Goal: Task Accomplishment & Management: Manage account settings

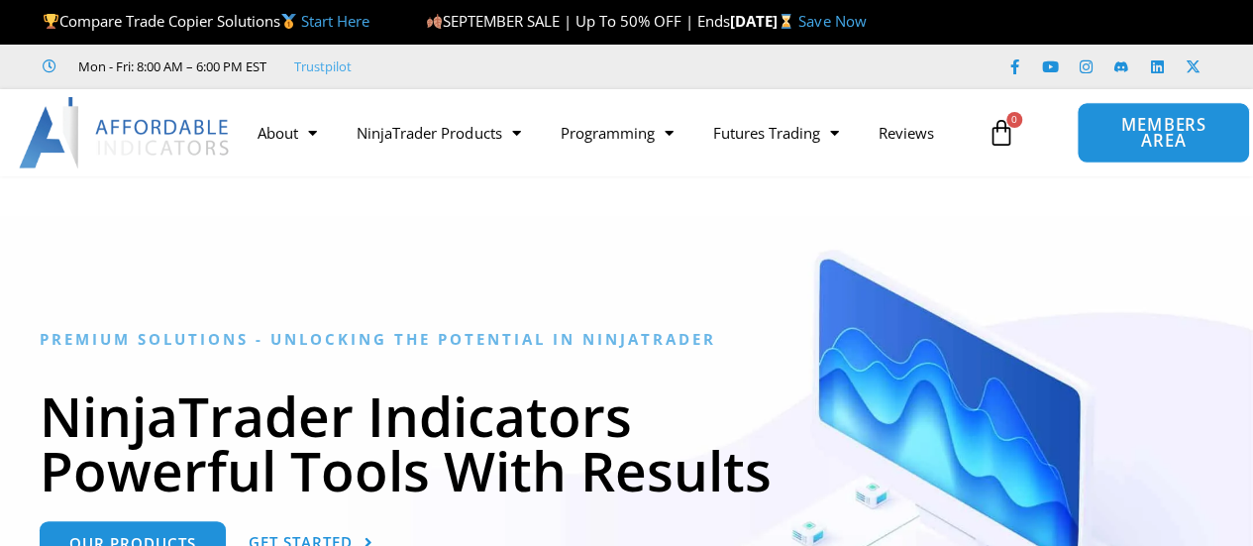
click at [1143, 117] on span "MEMBERS AREA" at bounding box center [1164, 133] width 128 height 33
click at [1141, 120] on span "MEMBERS AREA" at bounding box center [1164, 133] width 128 height 33
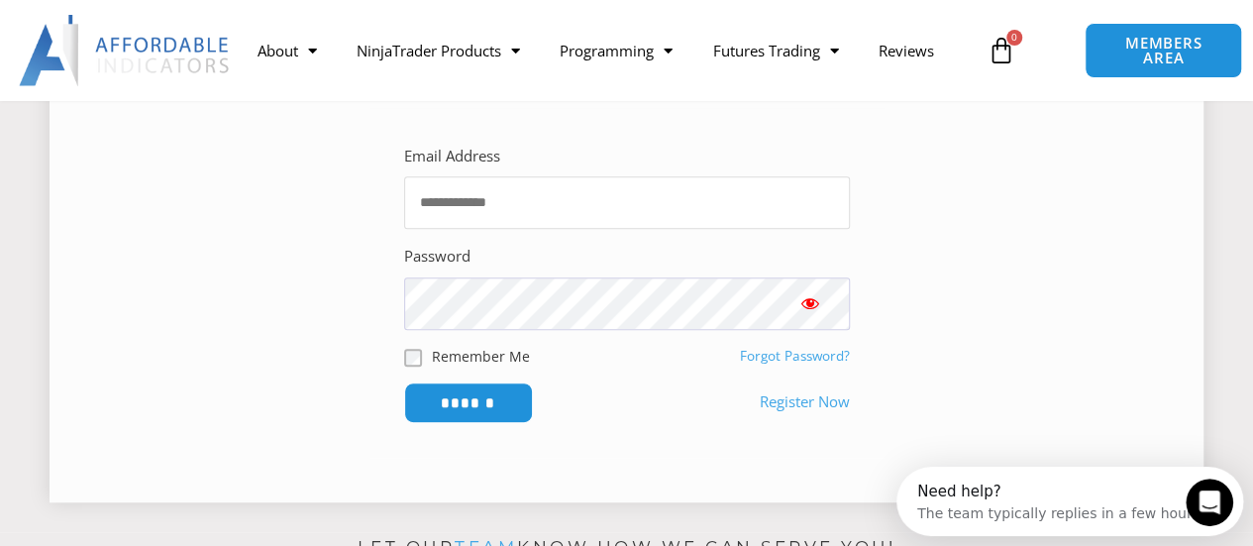
click at [463, 199] on input "Email Address" at bounding box center [627, 202] width 446 height 53
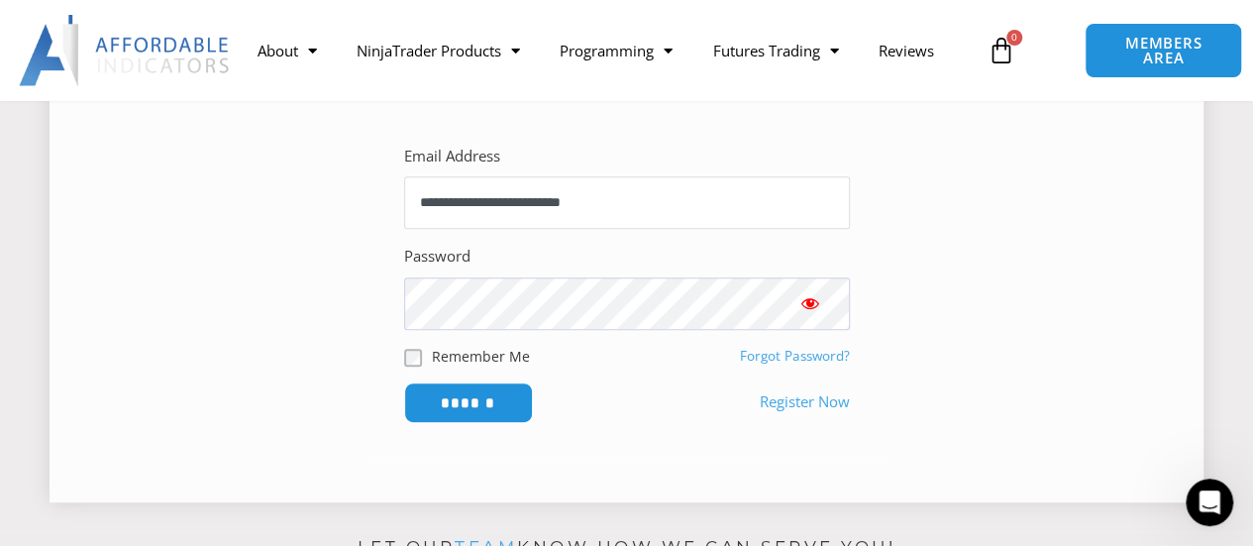
type input "**********"
click at [474, 401] on input "******" at bounding box center [468, 402] width 136 height 43
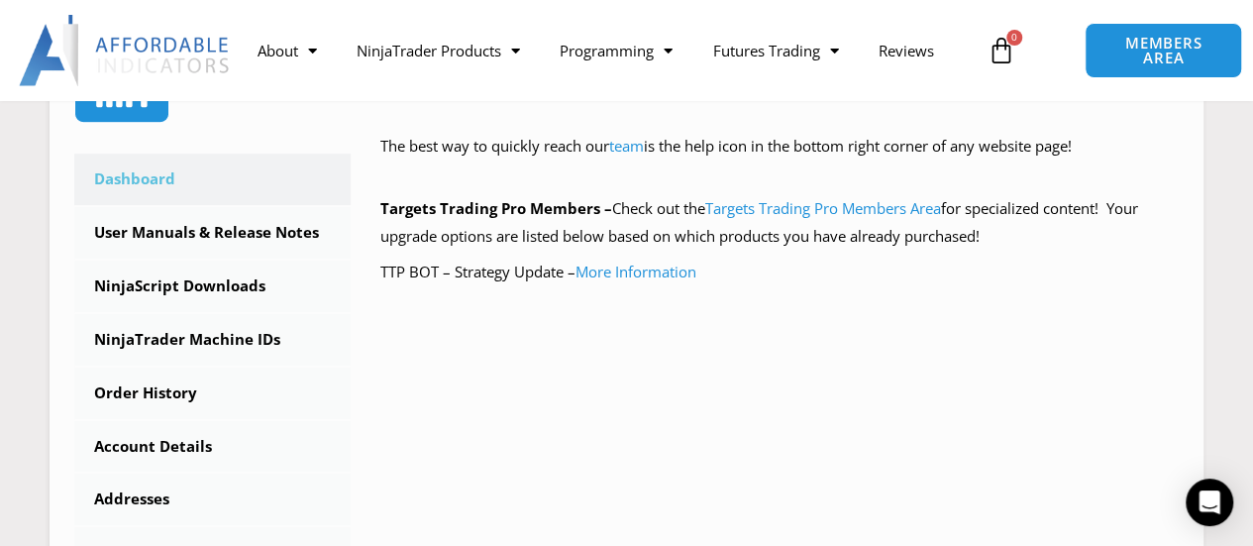
scroll to position [529, 0]
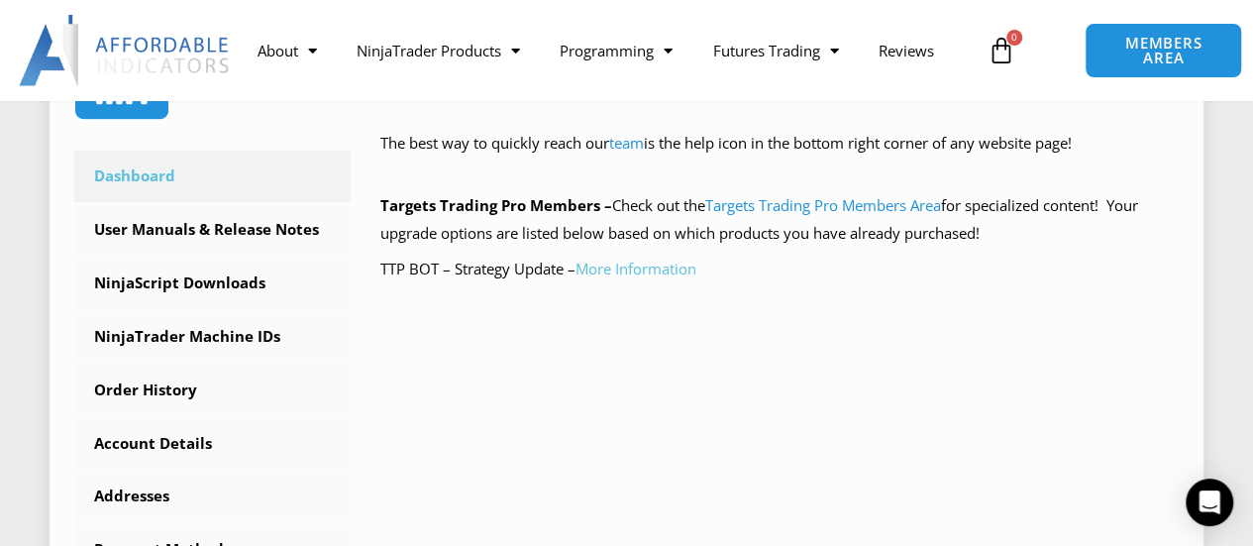
click at [648, 263] on link "More Information" at bounding box center [636, 269] width 121 height 20
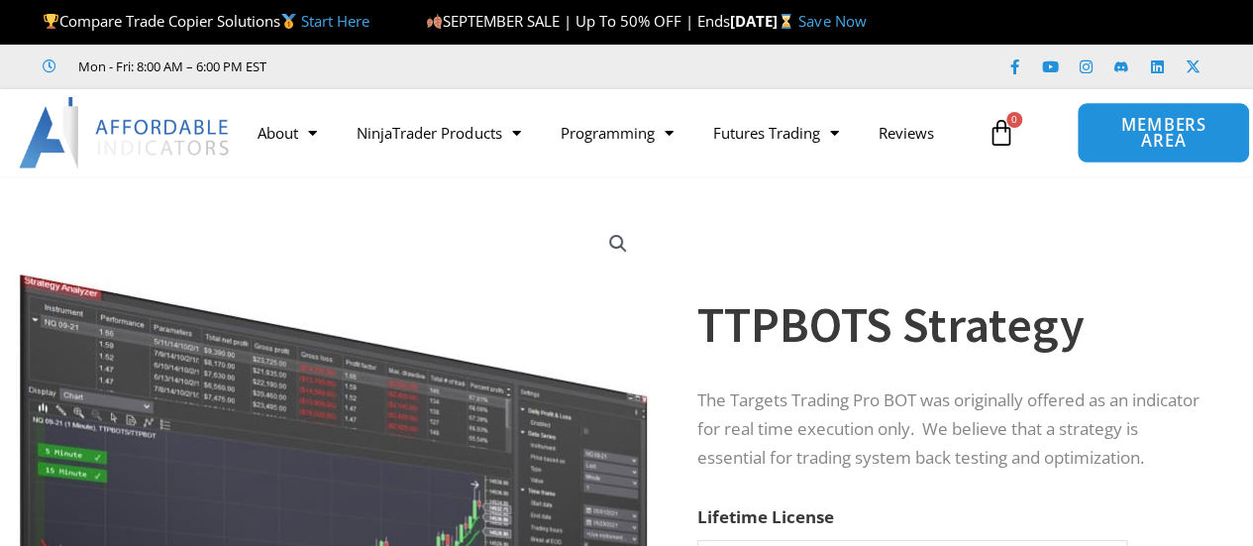
click at [1116, 125] on span "MEMBERS AREA" at bounding box center [1164, 133] width 128 height 33
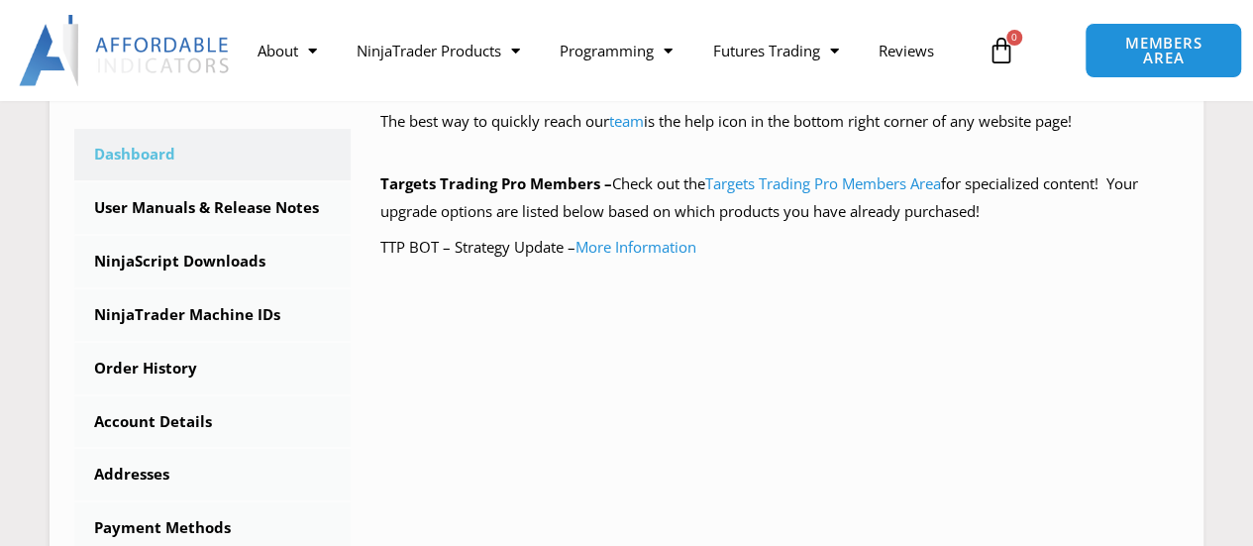
scroll to position [558, 0]
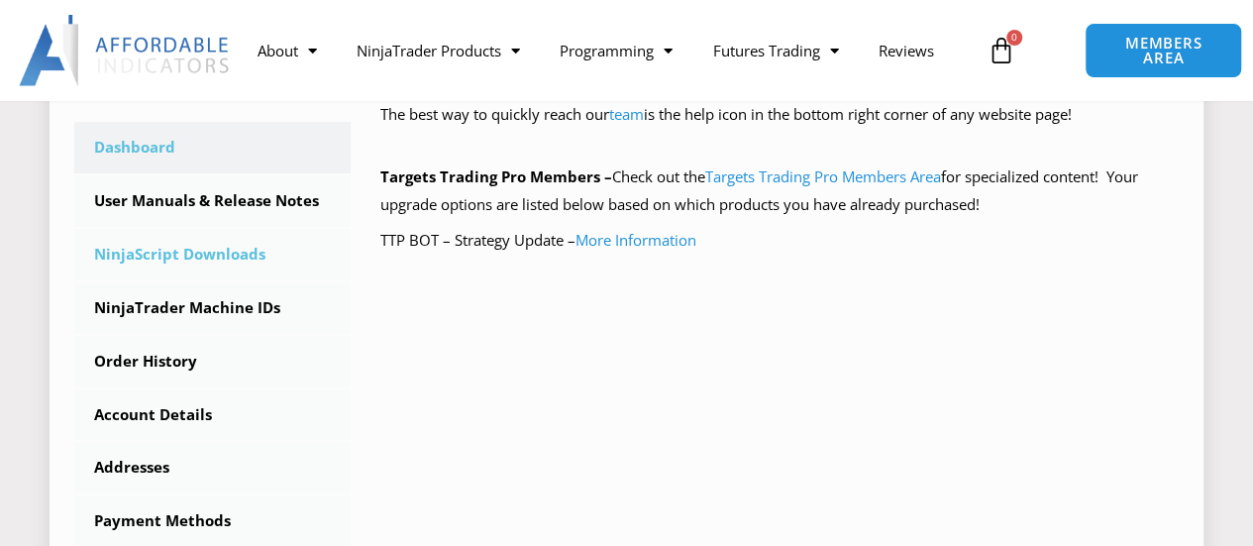
click at [226, 254] on link "NinjaScript Downloads" at bounding box center [212, 255] width 276 height 52
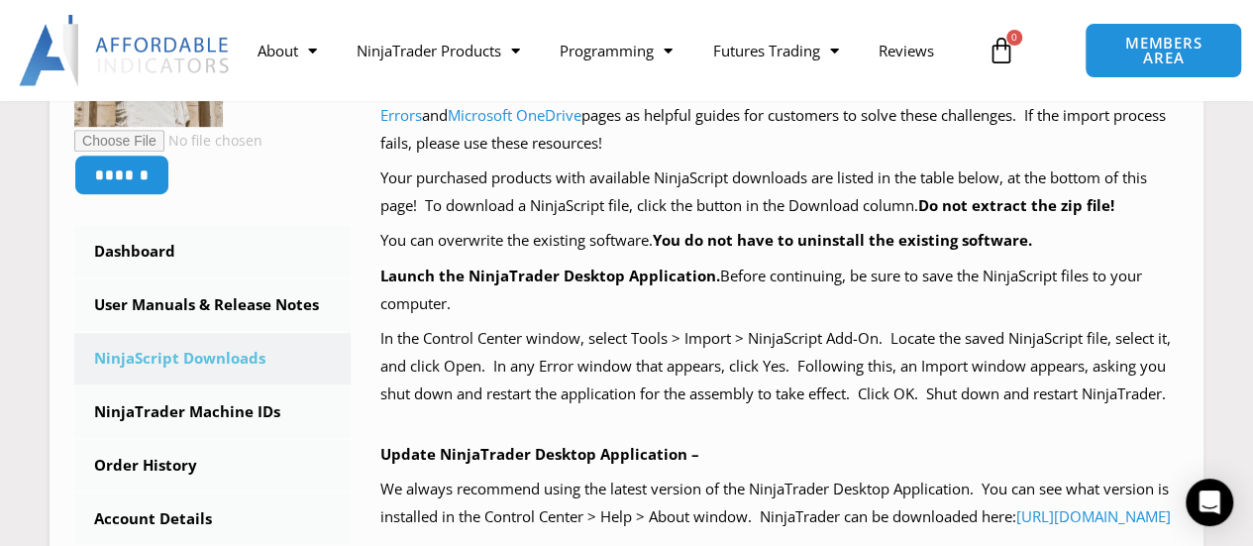
scroll to position [237, 0]
